Goal: Information Seeking & Learning: Compare options

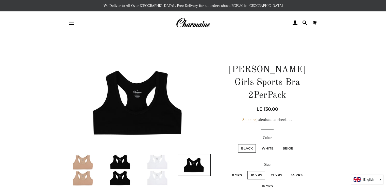
scroll to position [50, 0]
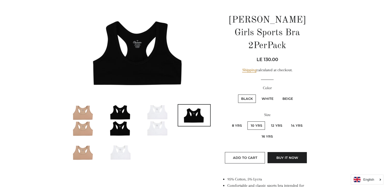
click at [122, 135] on img at bounding box center [121, 121] width 32 height 32
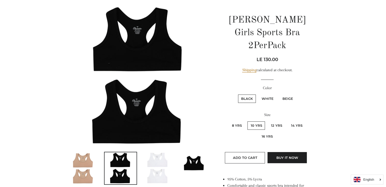
click at [88, 162] on img at bounding box center [84, 168] width 32 height 32
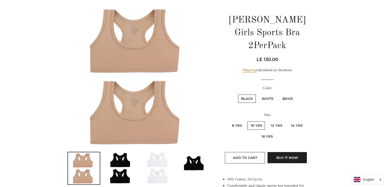
click at [122, 163] on img at bounding box center [121, 168] width 32 height 32
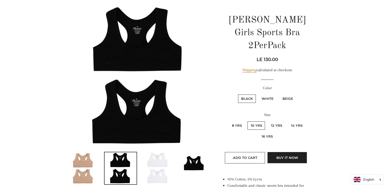
click at [162, 163] on img at bounding box center [157, 168] width 32 height 32
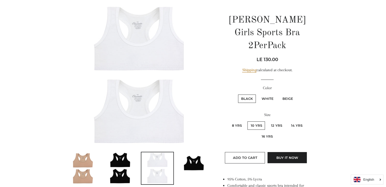
click at [160, 178] on img at bounding box center [157, 168] width 32 height 32
click at [190, 168] on img at bounding box center [194, 162] width 32 height 21
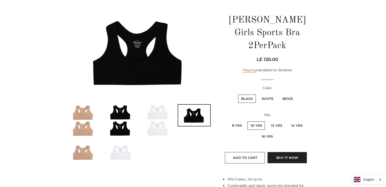
click at [81, 128] on img at bounding box center [84, 121] width 32 height 32
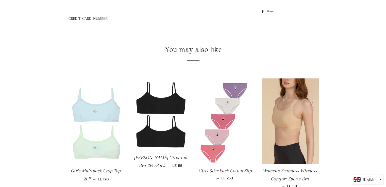
scroll to position [349, 0]
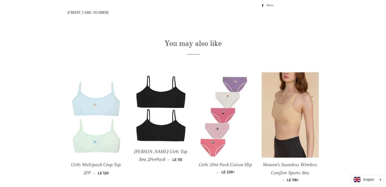
click at [98, 103] on img at bounding box center [95, 115] width 57 height 86
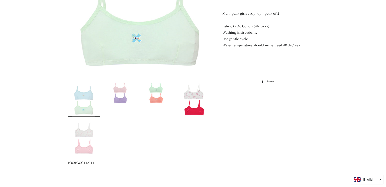
scroll to position [158, 0]
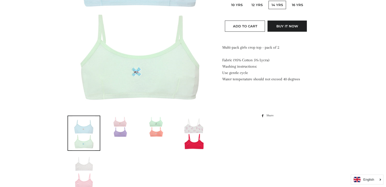
click at [197, 140] on img at bounding box center [194, 133] width 23 height 34
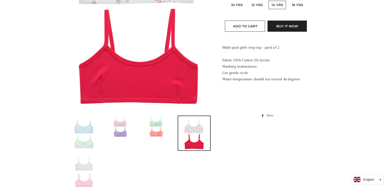
click at [197, 140] on img at bounding box center [194, 133] width 23 height 34
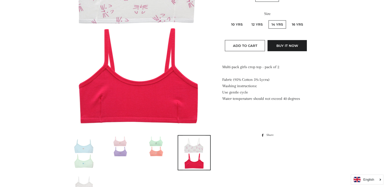
scroll to position [142, 0]
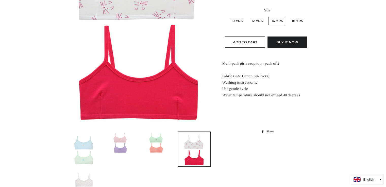
click at [86, 152] on img at bounding box center [83, 149] width 23 height 34
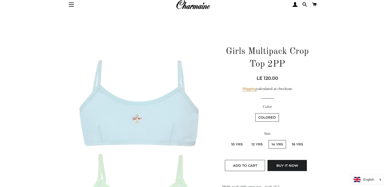
scroll to position [0, 0]
